Goal: Task Accomplishment & Management: Manage account settings

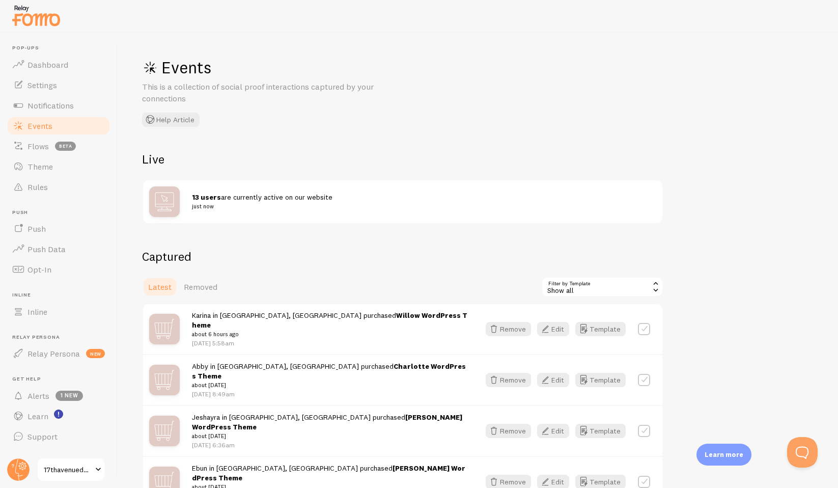
drag, startPoint x: 770, startPoint y: 227, endPoint x: 685, endPoint y: 232, distance: 85.7
click at [685, 232] on div "Events This is a collection of social proof interactions captured by your conne…" at bounding box center [478, 260] width 721 height 455
